Goal: Task Accomplishment & Management: Manage account settings

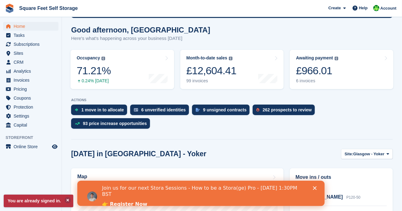
scroll to position [93, 0]
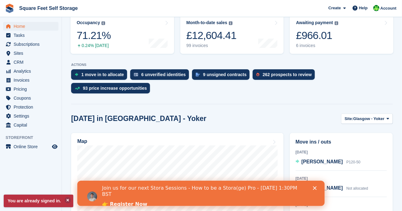
click at [313, 188] on icon "Close" at bounding box center [314, 188] width 4 height 4
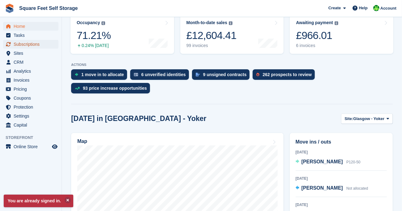
click at [26, 43] on span "Subscriptions" at bounding box center [32, 44] width 37 height 9
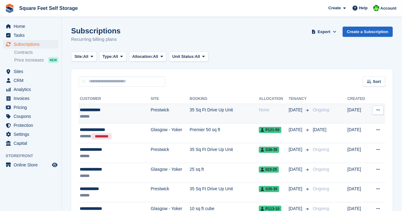
click at [376, 111] on button at bounding box center [377, 109] width 11 height 9
click at [189, 111] on td "35 Sq Ft Drive Up Unit" at bounding box center [223, 114] width 69 height 20
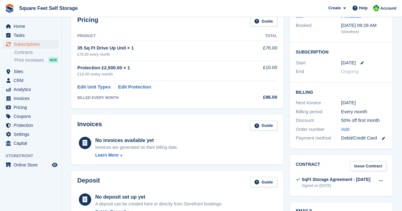
scroll to position [93, 0]
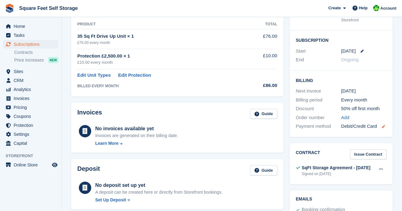
click at [383, 126] on icon at bounding box center [383, 126] width 3 height 3
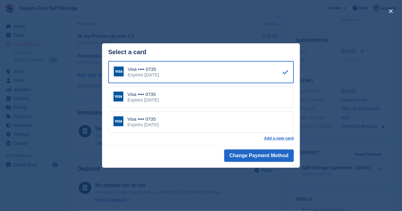
click at [322, 97] on div "close" at bounding box center [201, 105] width 402 height 211
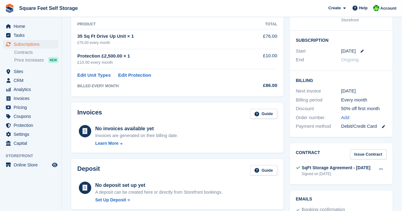
scroll to position [0, 0]
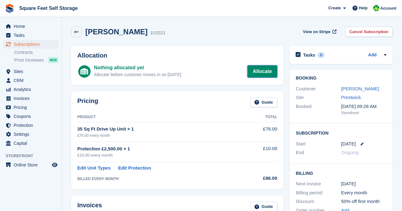
click at [261, 72] on link "Allocate" at bounding box center [262, 71] width 30 height 12
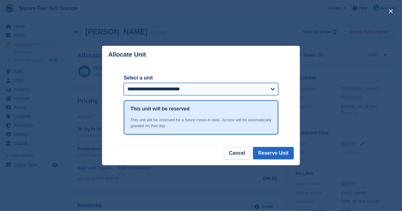
click at [273, 91] on select "**********" at bounding box center [201, 89] width 155 height 12
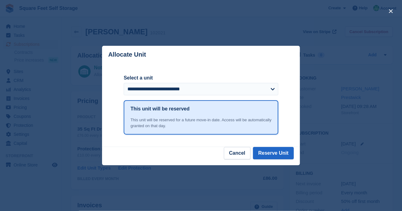
click at [325, 135] on div "close" at bounding box center [201, 105] width 402 height 211
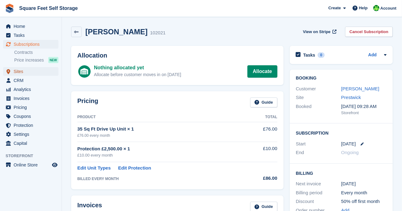
click at [30, 73] on span "Sites" at bounding box center [32, 71] width 37 height 9
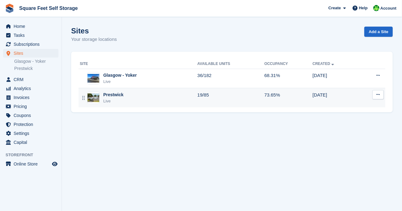
click at [124, 97] on div "Prestwick Live" at bounding box center [138, 97] width 117 height 13
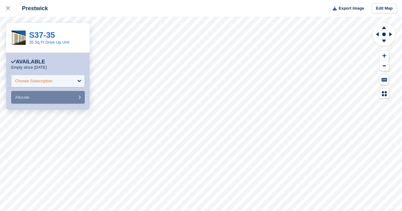
click at [78, 79] on div "Choose Subscription" at bounding box center [48, 81] width 74 height 12
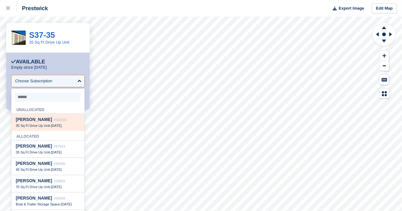
click at [62, 122] on div "[PERSON_NAME] #102021" at bounding box center [48, 119] width 64 height 5
select select "******"
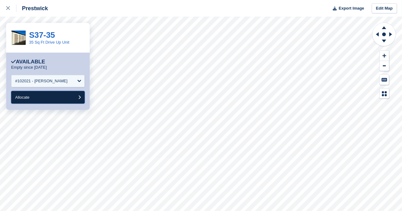
click at [56, 98] on button "Allocate" at bounding box center [48, 97] width 74 height 13
